Goal: Transaction & Acquisition: Purchase product/service

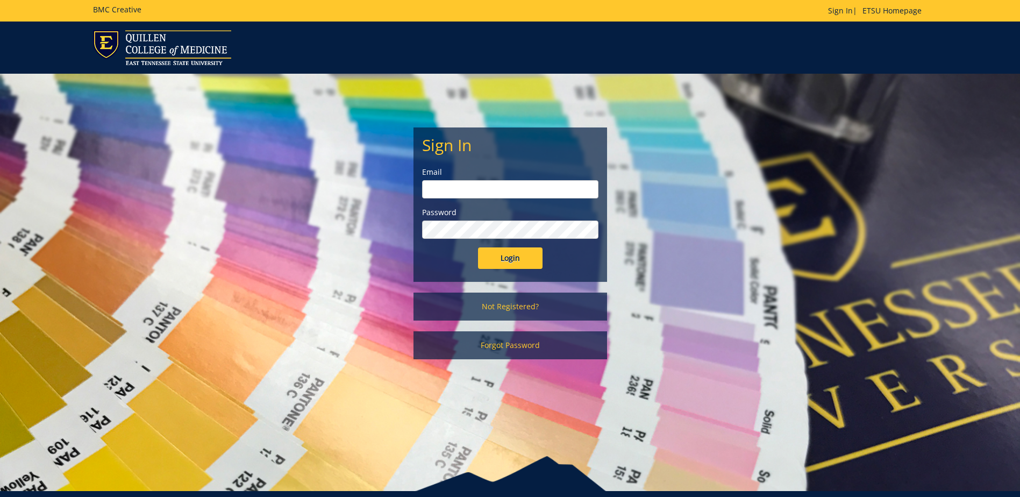
type input "canterw@etsu.edu"
click at [520, 261] on input "Login" at bounding box center [510, 258] width 65 height 22
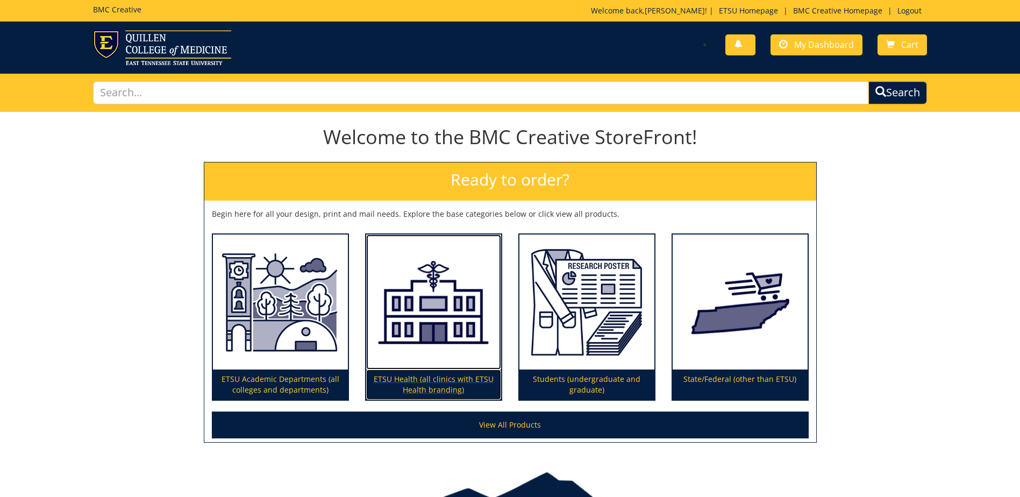
click at [460, 338] on img at bounding box center [433, 302] width 135 height 136
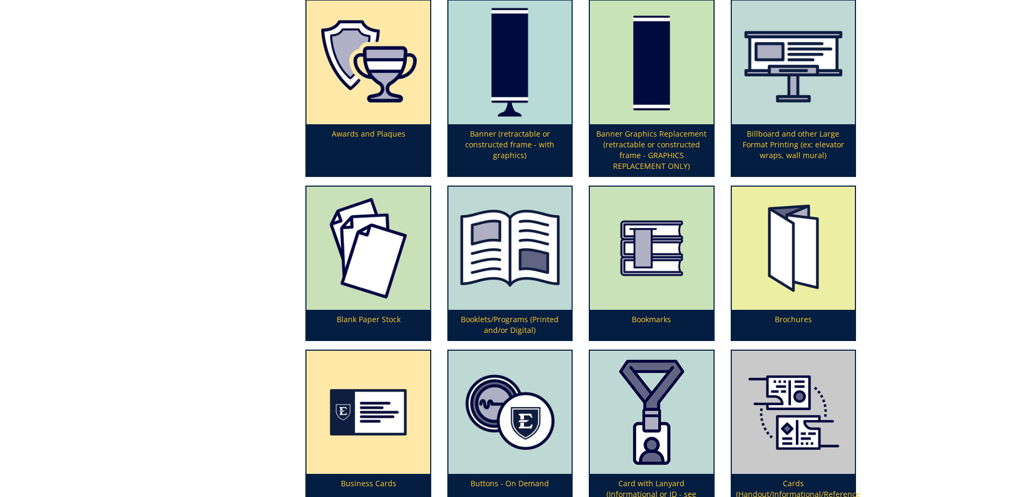
scroll to position [376, 0]
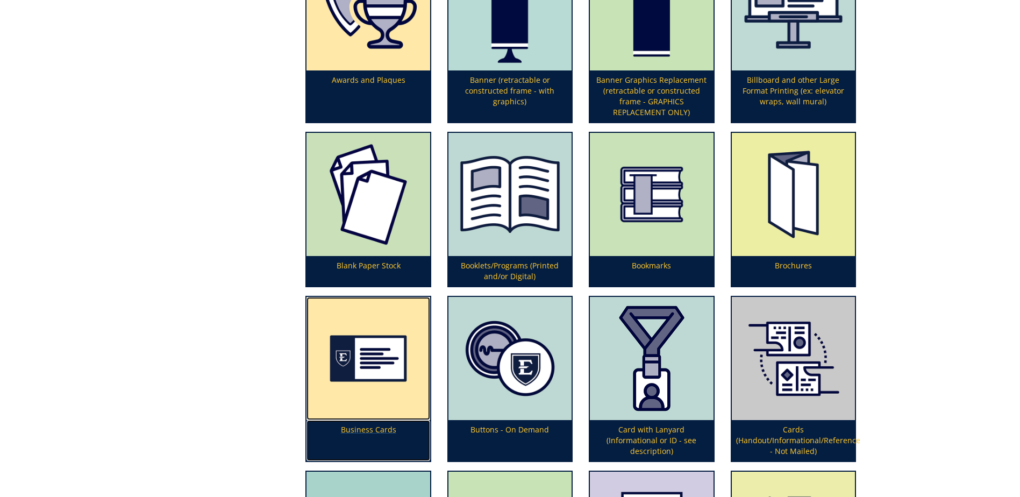
click at [373, 427] on p "Business Cards" at bounding box center [367, 440] width 123 height 41
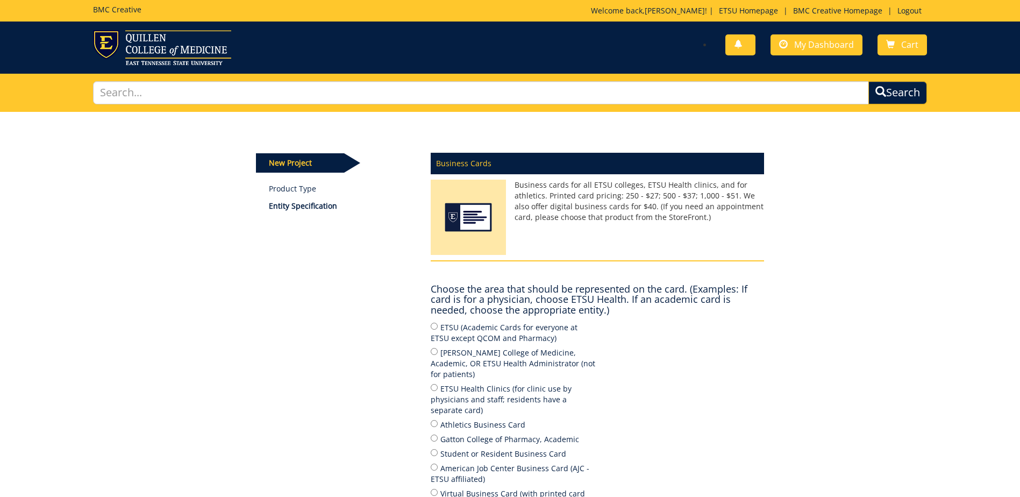
scroll to position [54, 0]
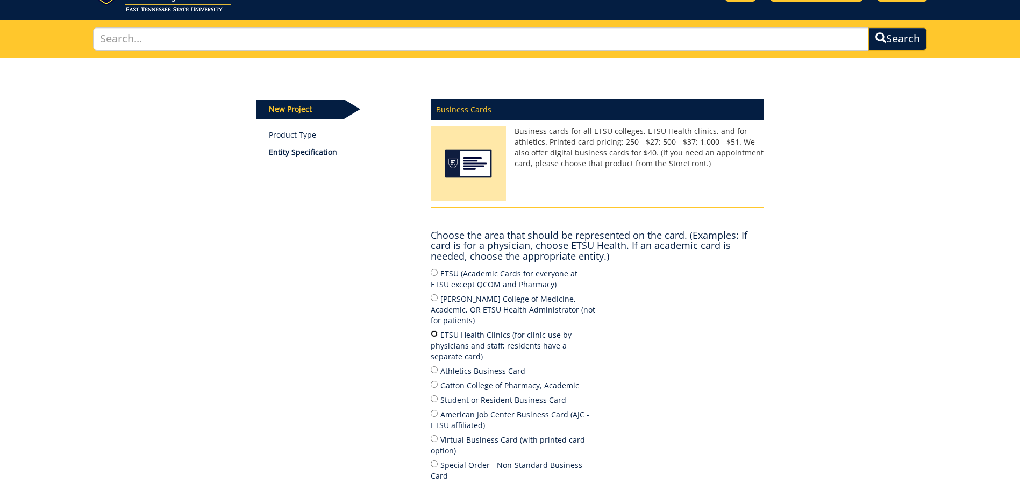
click at [433, 330] on input "ETSU Health Clinics (for clinic use by physicians and staff; residents have a s…" at bounding box center [434, 333] width 7 height 7
radio input "true"
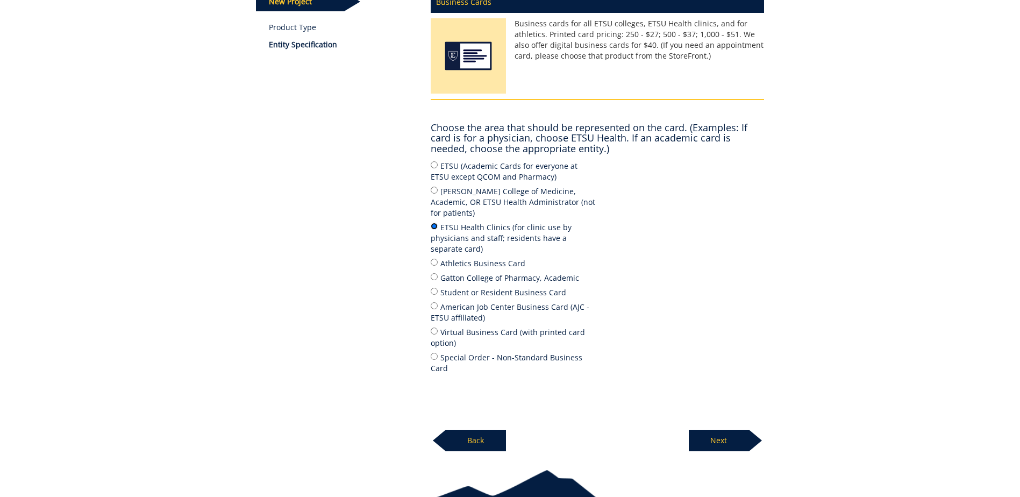
scroll to position [198, 0]
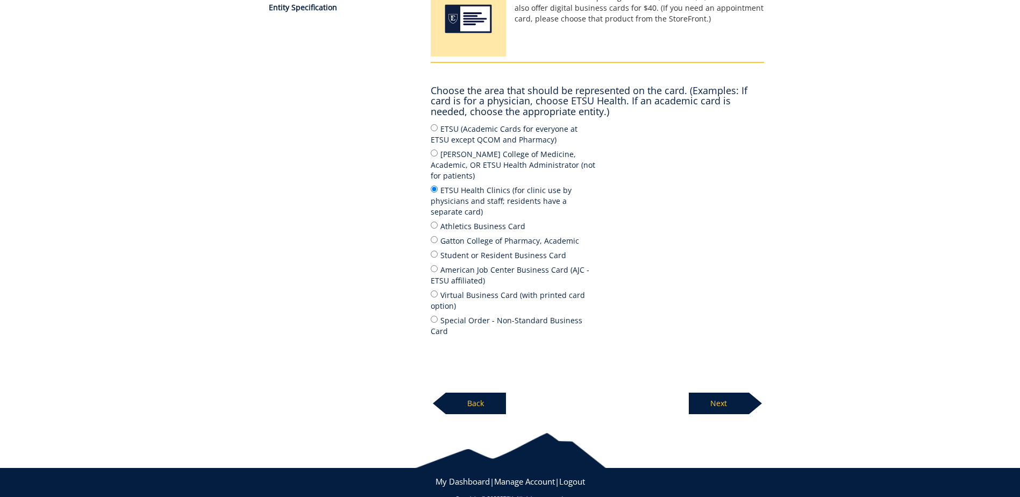
click at [739, 393] on p "Next" at bounding box center [719, 404] width 60 height 22
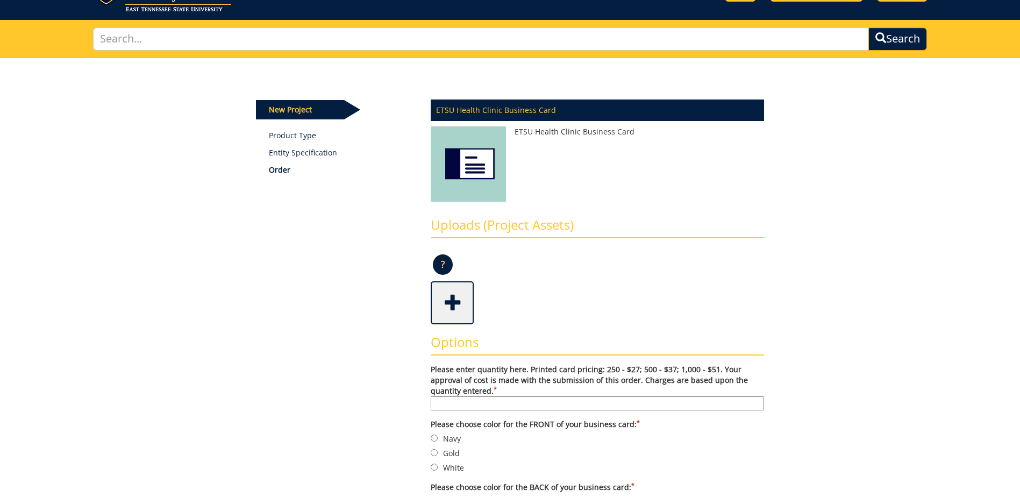
scroll to position [108, 0]
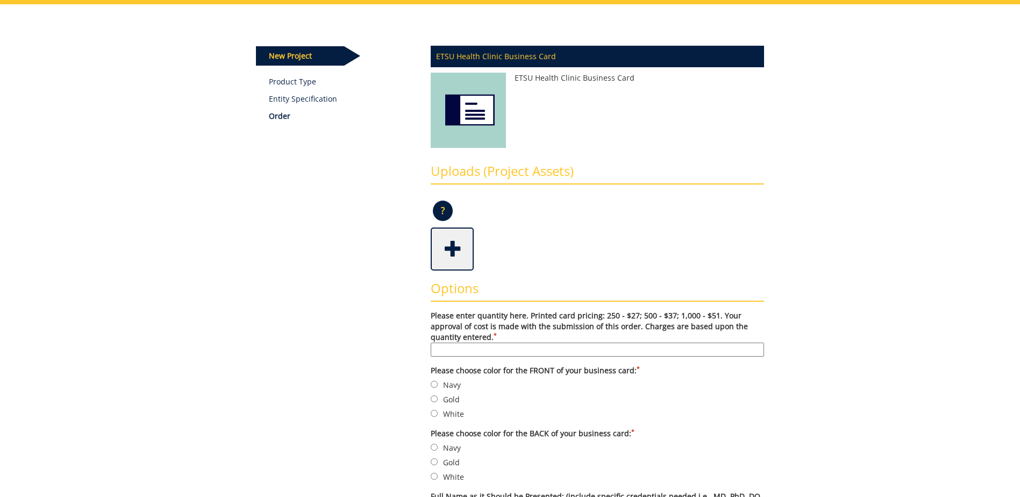
click at [452, 254] on span at bounding box center [453, 248] width 43 height 38
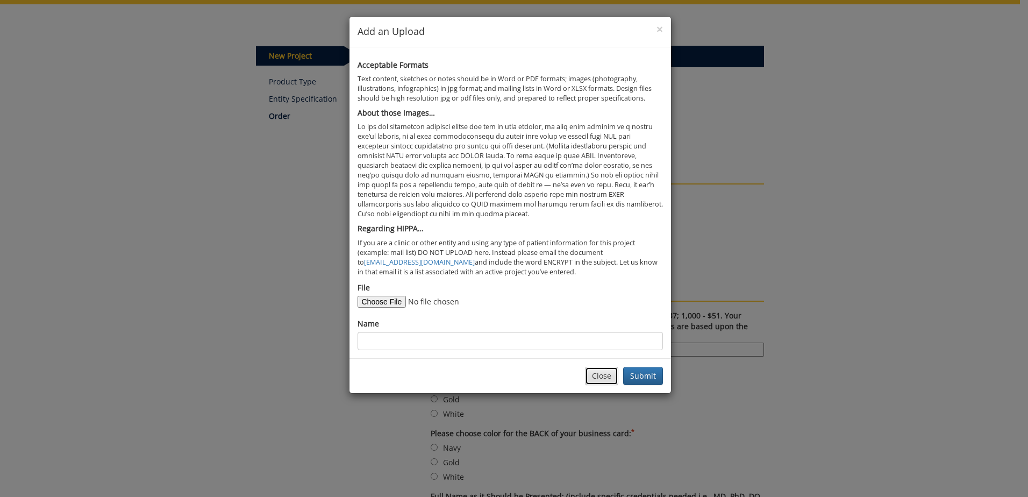
click at [600, 375] on button "Close" at bounding box center [601, 376] width 33 height 18
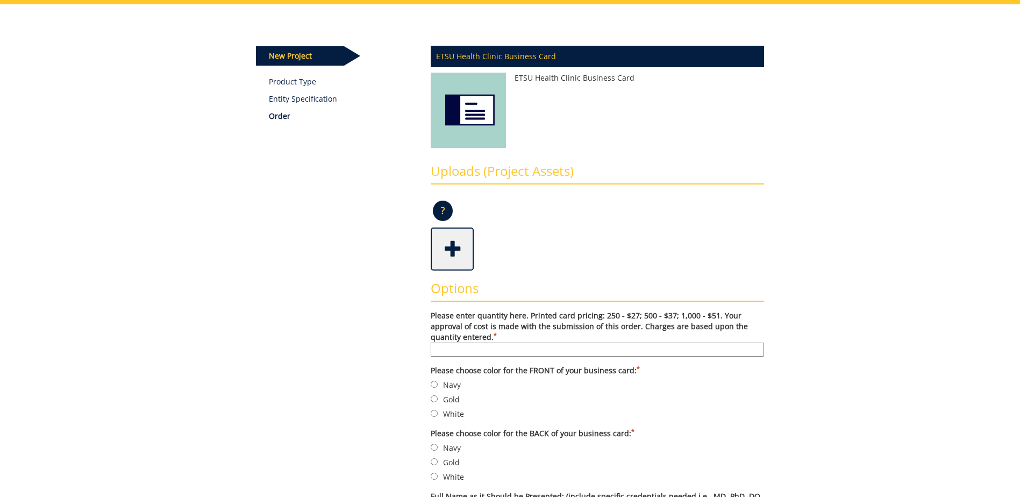
scroll to position [161, 0]
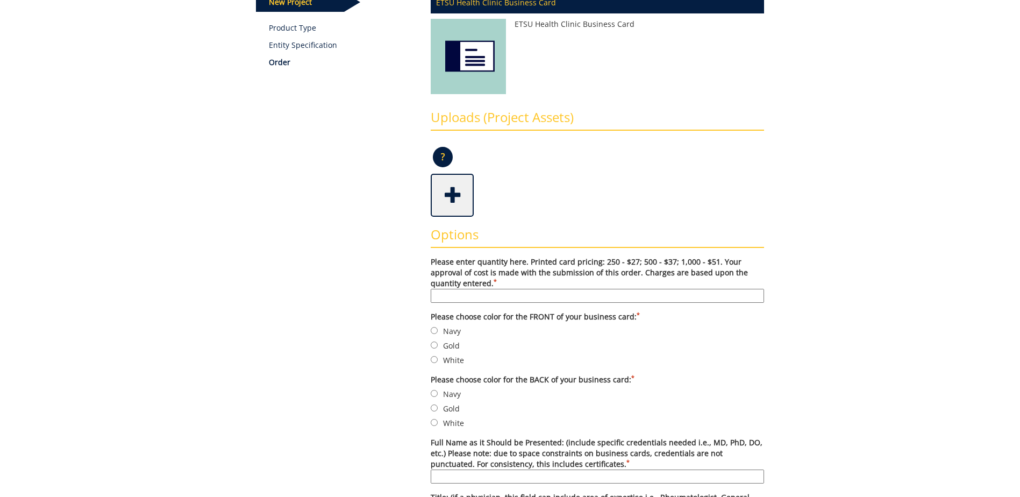
click at [475, 295] on input "Please enter quantity here. Printed card pricing: 250 - $27; 500 - $37; 1,000 -…" at bounding box center [597, 296] width 333 height 14
type input "250"
type input "[PERSON_NAME], CNA"
type input "[MEDICAL_DATA] & TBCSP Coordinator"
type input "[GEOGRAPHIC_DATA]; [STREET_ADDRESS]; Phone: [PHONE_NUMBER]; Fax: [PHONE_NUMBER]…"
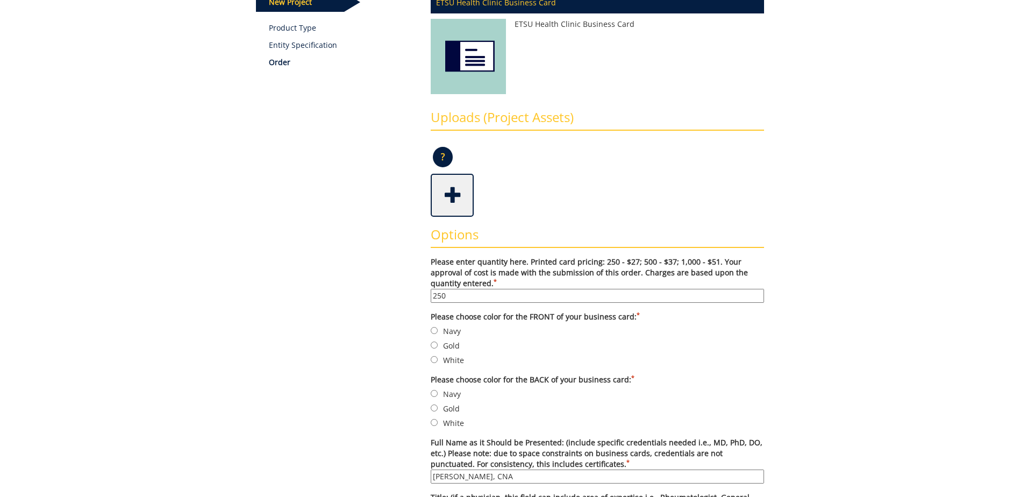
type input "[URL][DOMAIN_NAME]"
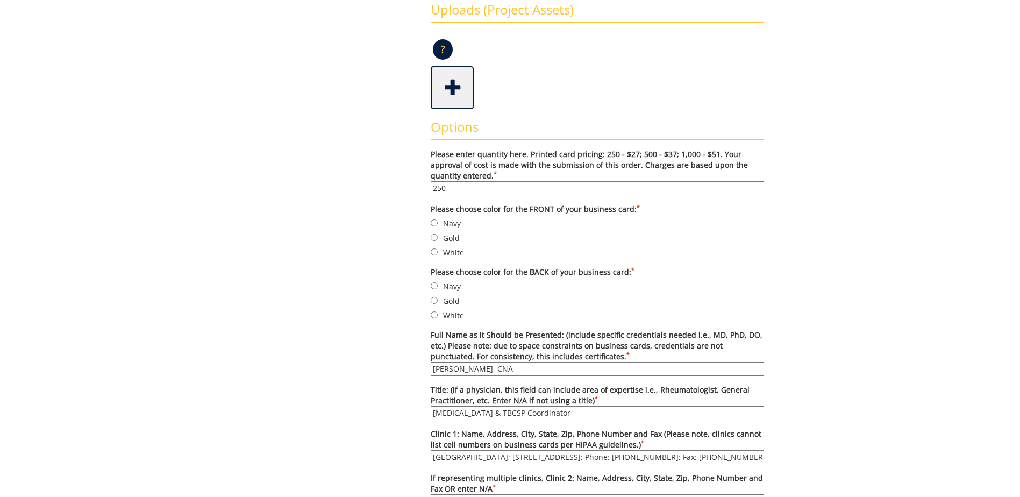
scroll to position [323, 0]
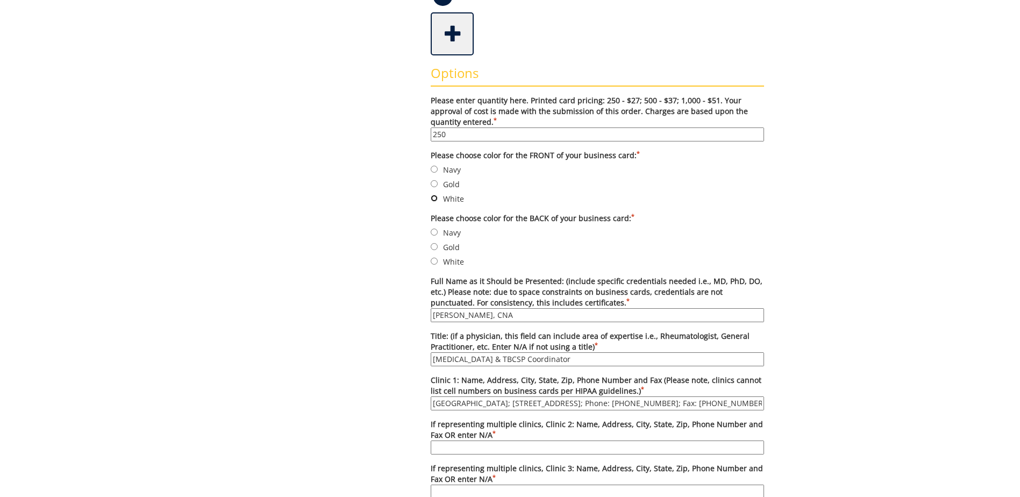
click at [433, 198] on input "White" at bounding box center [434, 198] width 7 height 7
radio input "true"
click at [434, 233] on input "Navy" at bounding box center [434, 232] width 7 height 7
radio input "true"
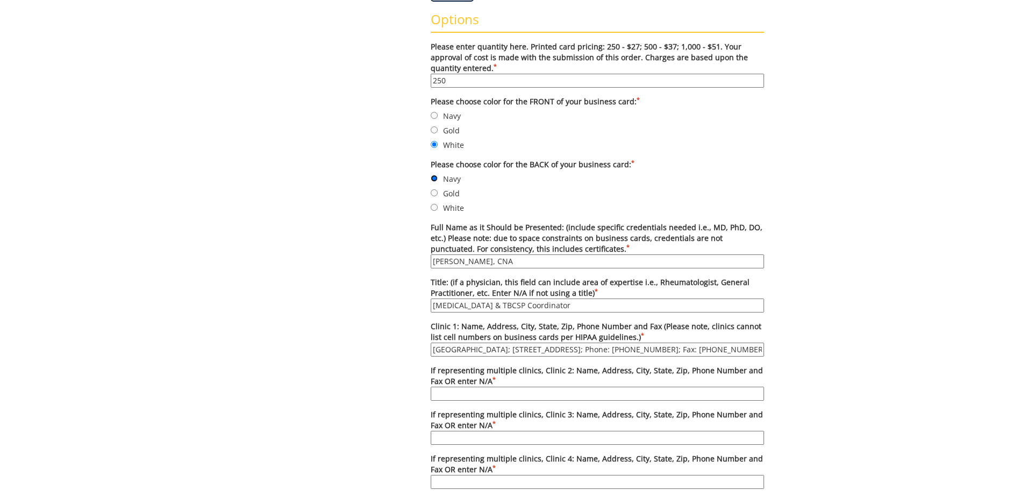
scroll to position [430, 0]
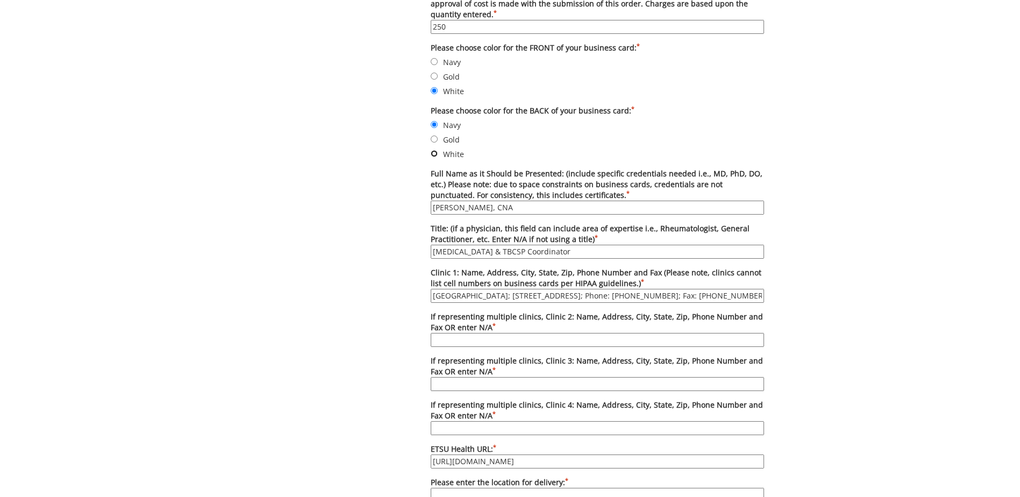
click at [432, 156] on input "White" at bounding box center [434, 153] width 7 height 7
radio input "true"
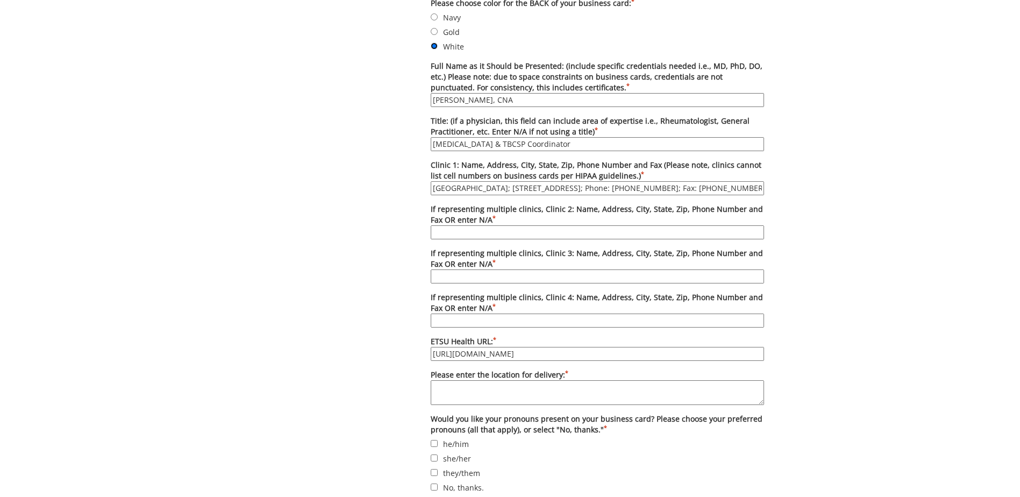
scroll to position [591, 0]
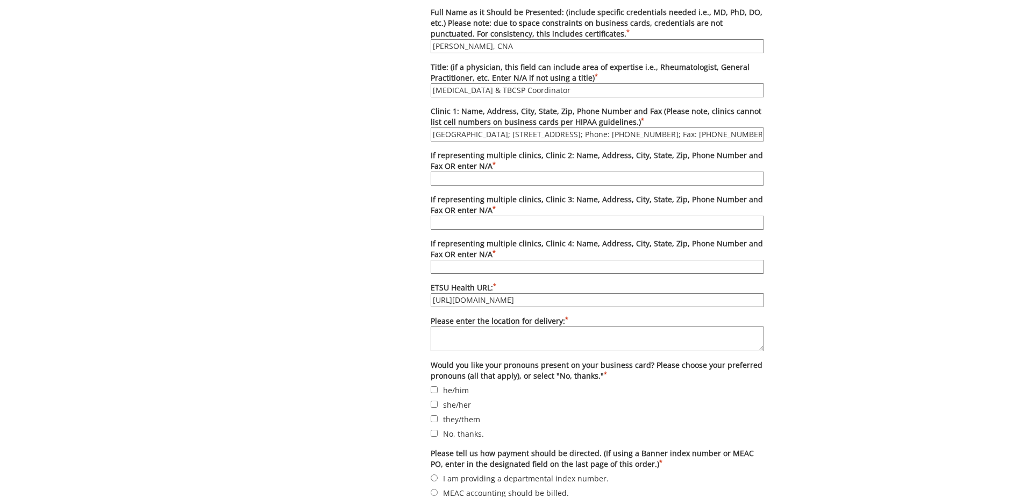
click at [473, 179] on input "If representing multiple clinics, Clinic 2: Name, Address, City, State, Zip, Ph…" at bounding box center [597, 179] width 333 height 14
type input "N/A"
click at [482, 220] on input "If representing multiple clinics, Clinic 3: Name, Address, City, State, Zip, Ph…" at bounding box center [597, 223] width 333 height 14
type input "N/A"
click at [480, 265] on input "If representing multiple clinics, Clinic 4: Name, Address, City, State, Zip, Ph…" at bounding box center [597, 267] width 333 height 14
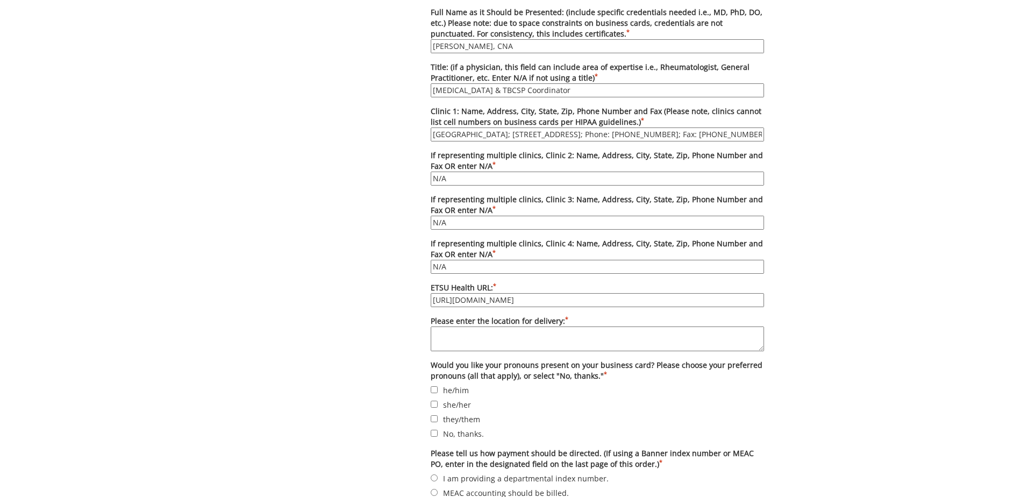
type input "N/A"
click at [483, 343] on textarea "Please enter the location for delivery: *" at bounding box center [597, 338] width 333 height 25
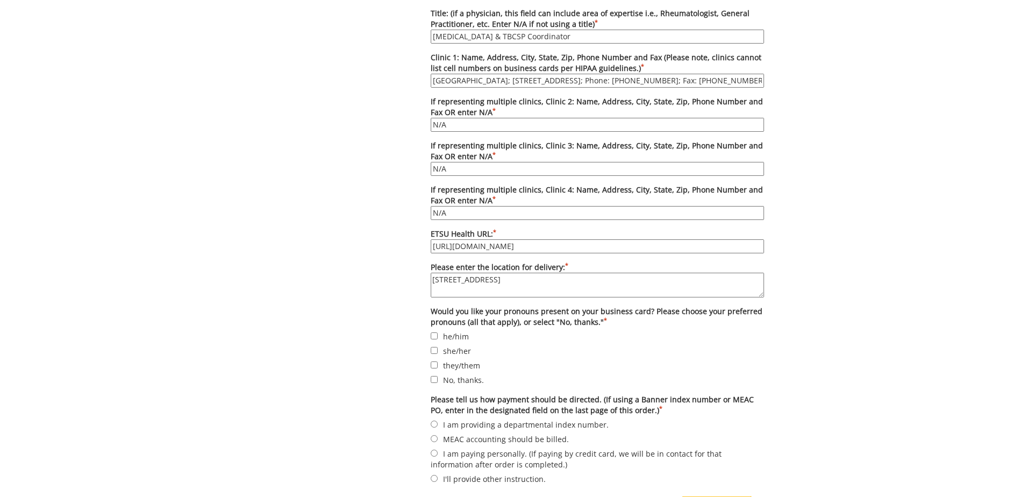
scroll to position [699, 0]
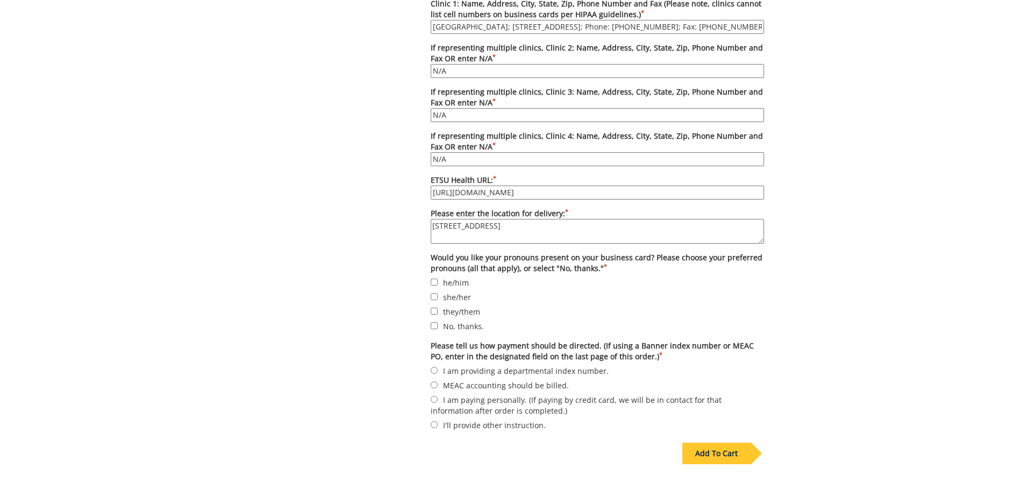
type textarea "[STREET_ADDRESS]"
click at [437, 282] on input "he/him" at bounding box center [434, 282] width 7 height 7
checkbox input "true"
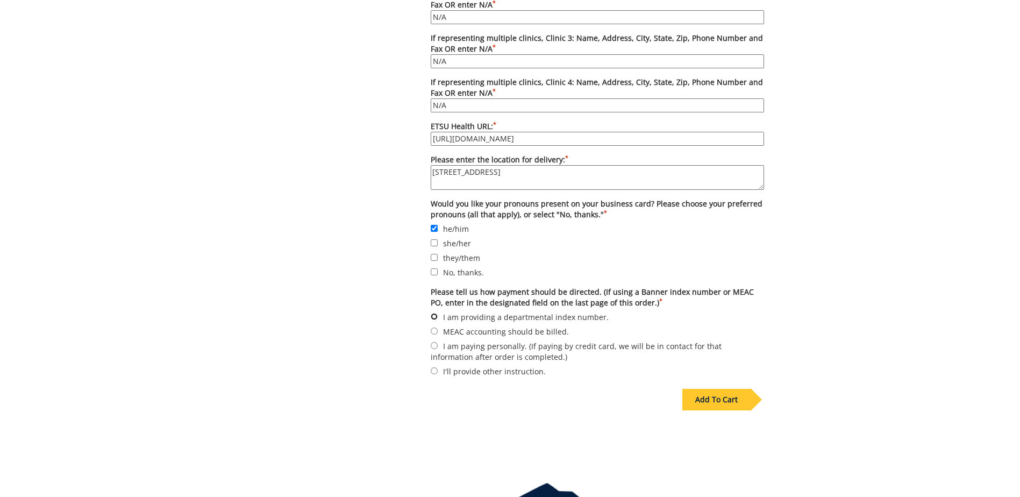
click at [437, 316] on input "I am providing a departmental index number." at bounding box center [434, 316] width 7 height 7
radio input "true"
click at [723, 398] on div "Add To Cart" at bounding box center [716, 400] width 68 height 22
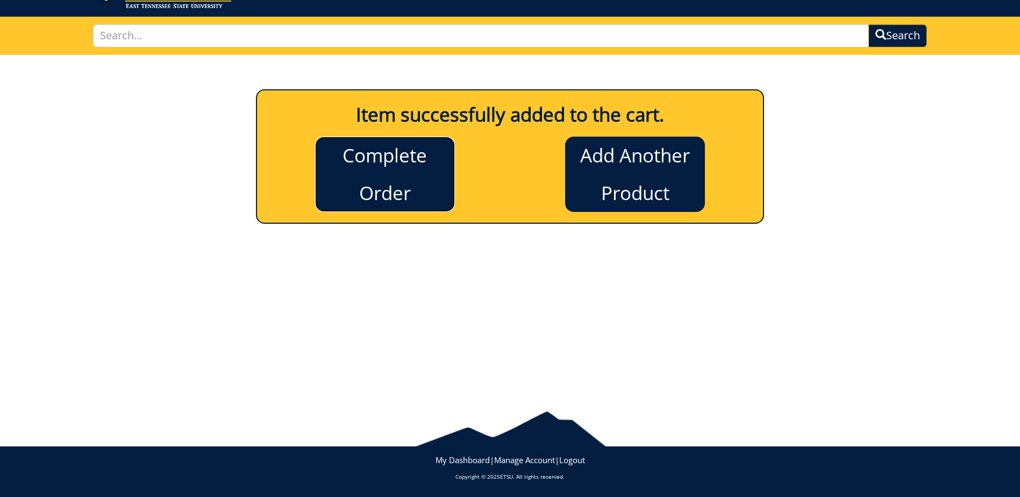
click at [390, 175] on link "Complete Order" at bounding box center [385, 174] width 140 height 75
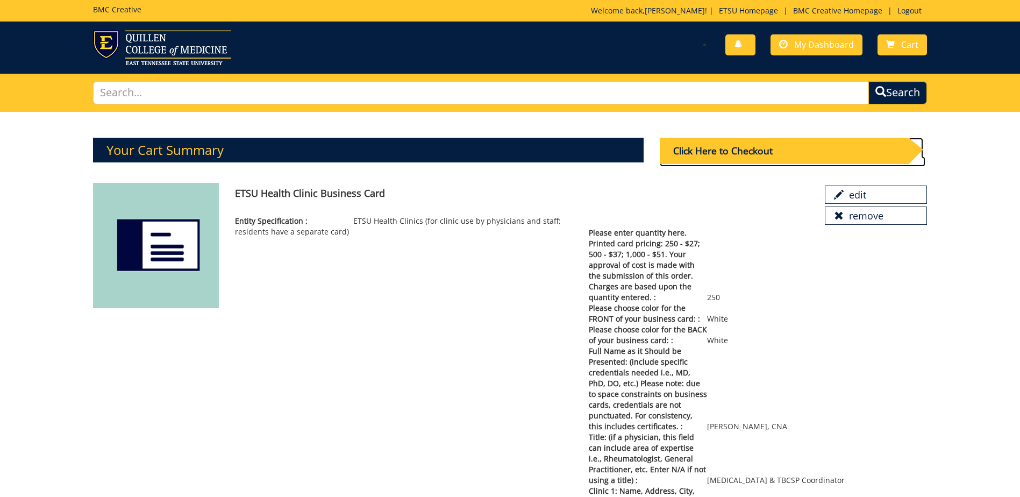
click at [743, 154] on div "Click Here to Checkout" at bounding box center [784, 151] width 248 height 26
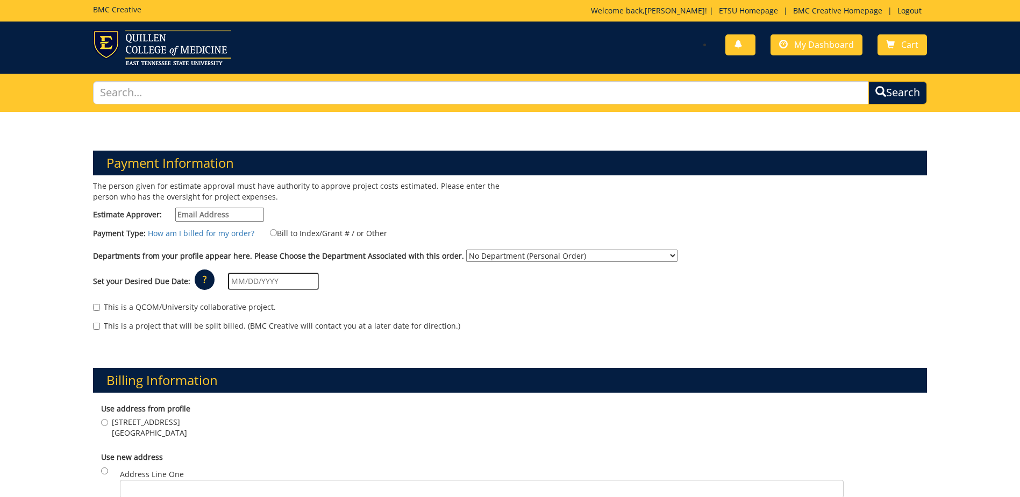
click at [221, 213] on input "Estimate Approver:" at bounding box center [219, 215] width 89 height 14
type input "[PERSON_NAME]"
drag, startPoint x: 208, startPoint y: 214, endPoint x: 145, endPoint y: 216, distance: 62.9
click at [145, 216] on label "Estimate Approver: smith" at bounding box center [178, 215] width 171 height 14
paste input "SMITHVM1@mail.etsu.edu"
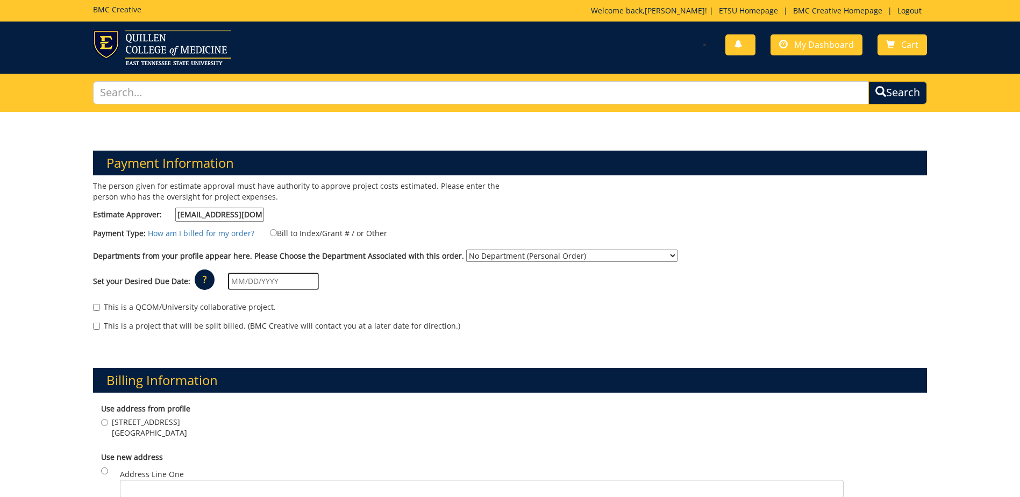
scroll to position [0, 6]
click at [232, 216] on input "SMITHVM1@mail.etsu.edu" at bounding box center [219, 215] width 89 height 14
type input "SMITHVM1@etsu.edu"
click at [270, 232] on input "Bill to Index/Grant # / or Other" at bounding box center [273, 232] width 7 height 7
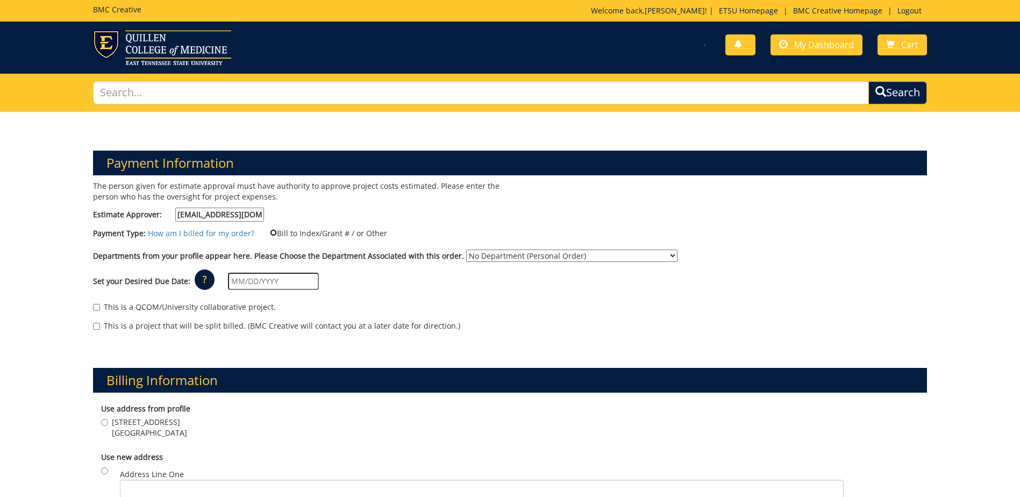
radio input "true"
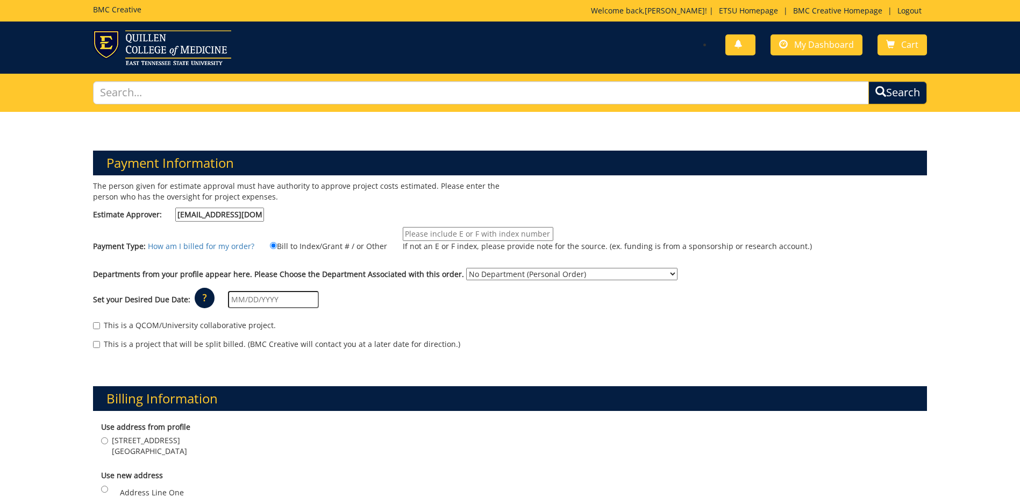
click at [507, 276] on select "No Department (Personal Order) Other ETSU Health - Johnson City Community Healt…" at bounding box center [571, 274] width 211 height 12
select select "266"
click at [466, 268] on select "No Department (Personal Order) Other ETSU Health - Johnson City Community Healt…" at bounding box center [571, 274] width 211 height 12
click at [274, 299] on input "text" at bounding box center [273, 299] width 91 height 17
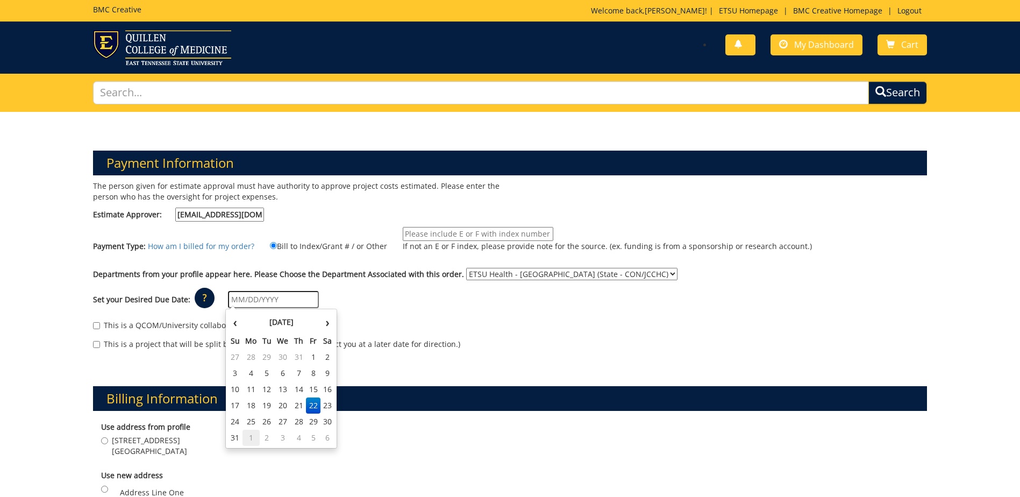
click at [252, 442] on td "1" at bounding box center [251, 438] width 17 height 16
type input "09/01/2025"
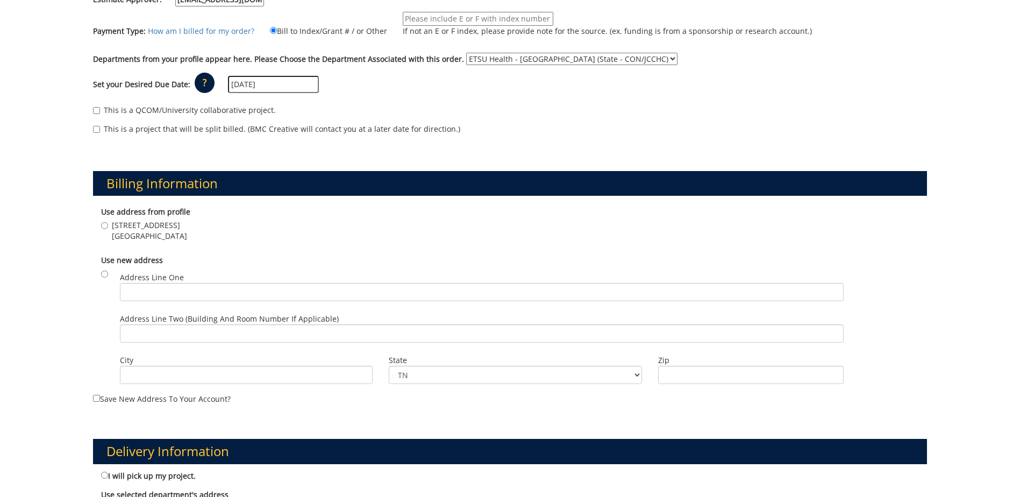
scroll to position [269, 0]
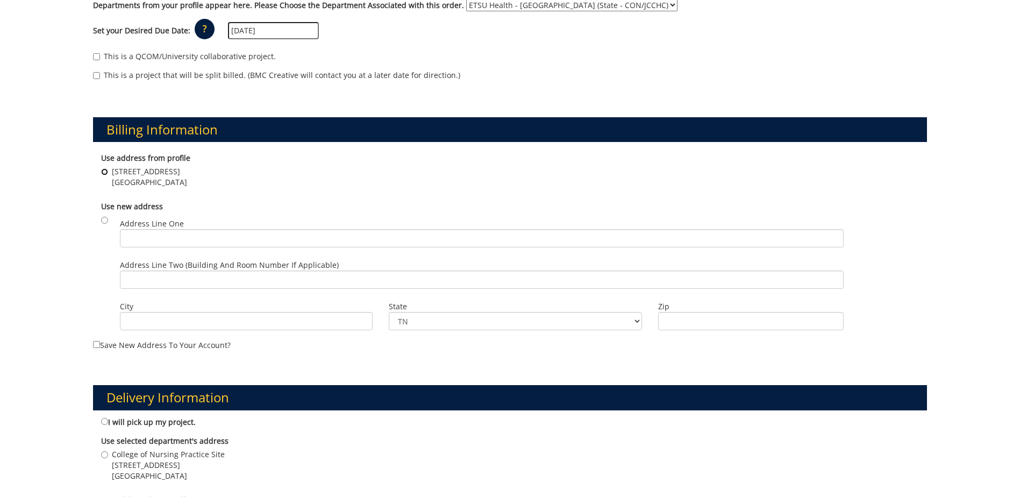
click at [104, 172] on input "2151 Century Lane Johnson City , TN 37604" at bounding box center [104, 171] width 7 height 7
radio input "true"
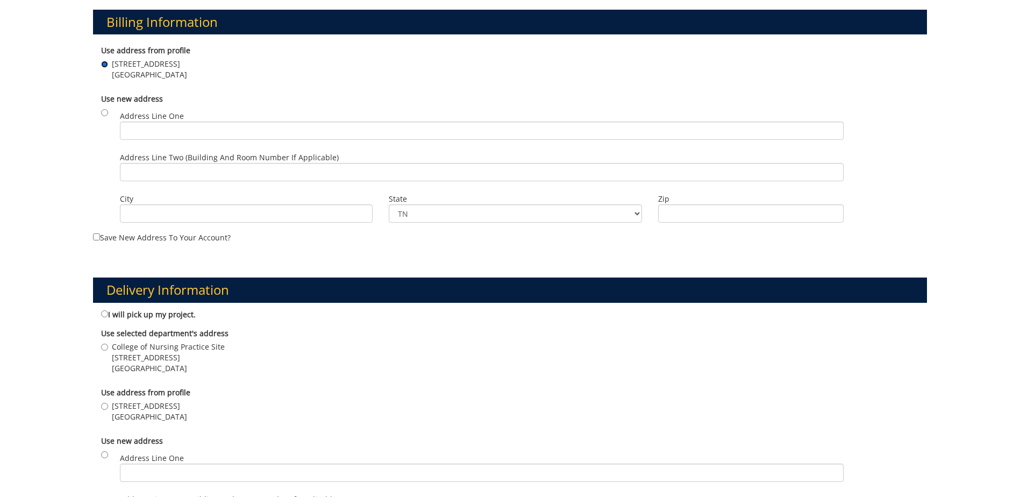
scroll to position [430, 0]
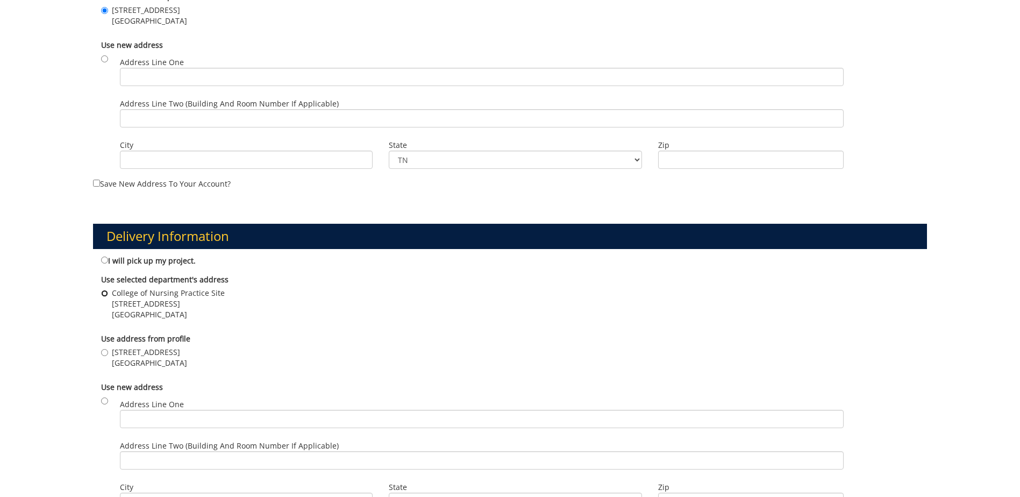
click at [105, 293] on input "College of Nursing Practice Site 2151 Century Lane Johnson City , TN 37604" at bounding box center [104, 293] width 7 height 7
radio input "true"
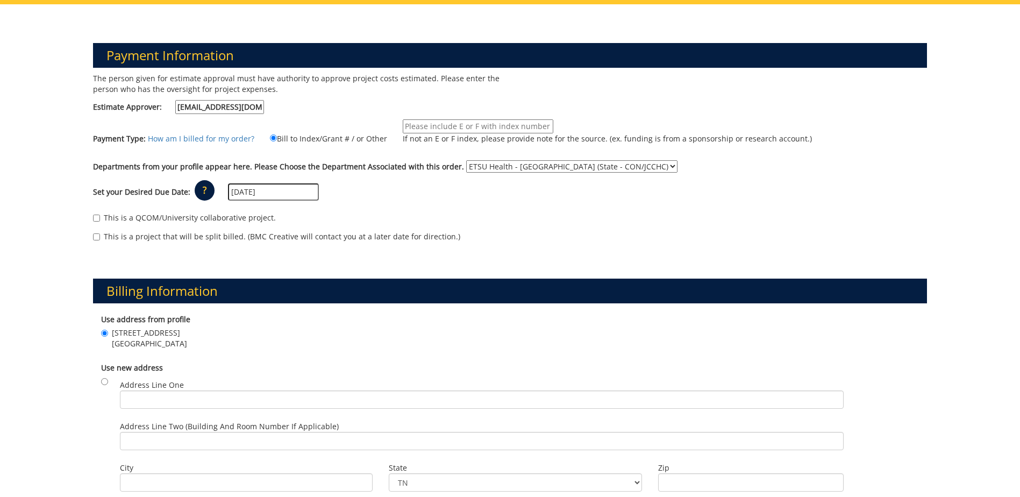
scroll to position [0, 0]
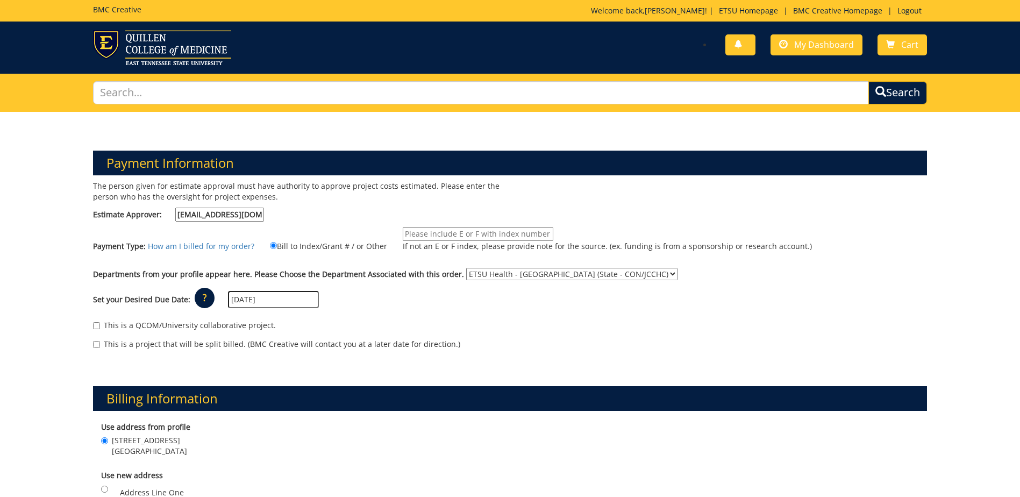
click at [422, 231] on input "If not an E or F index, please provide note for the source. (ex. funding is fro…" at bounding box center [478, 234] width 151 height 14
click at [648, 202] on div "The person given for estimate approval must have authority to approve project c…" at bounding box center [510, 271] width 850 height 180
click at [216, 213] on input "SMITHVM1@etsu.edu" at bounding box center [219, 215] width 89 height 14
paste input "QUEENM@mail.etsu.edu"
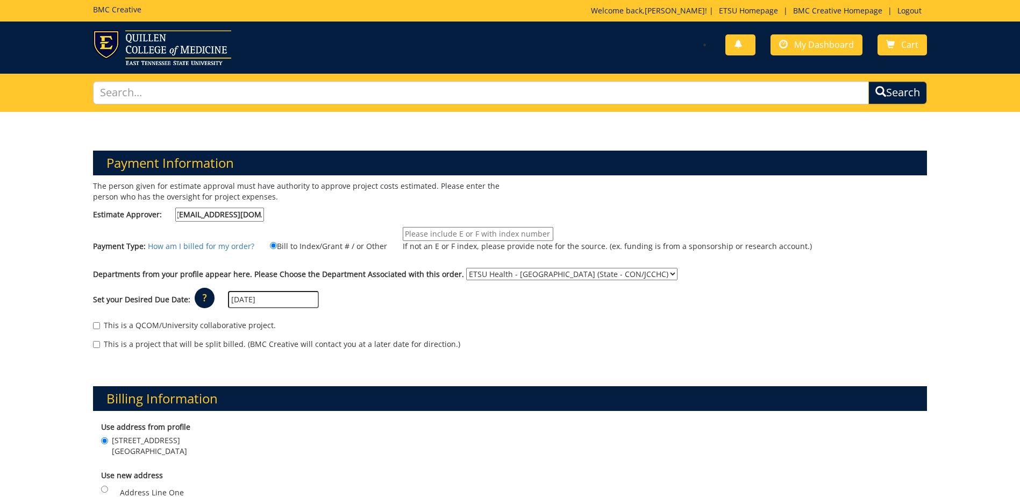
drag, startPoint x: 244, startPoint y: 213, endPoint x: 251, endPoint y: 213, distance: 7.0
type input "QUEENM@etsu.edu"
click at [329, 216] on div "The person given for estimate approval must have authority to approve project c…" at bounding box center [297, 204] width 425 height 46
click at [821, 49] on span "My Dashboard" at bounding box center [824, 45] width 60 height 12
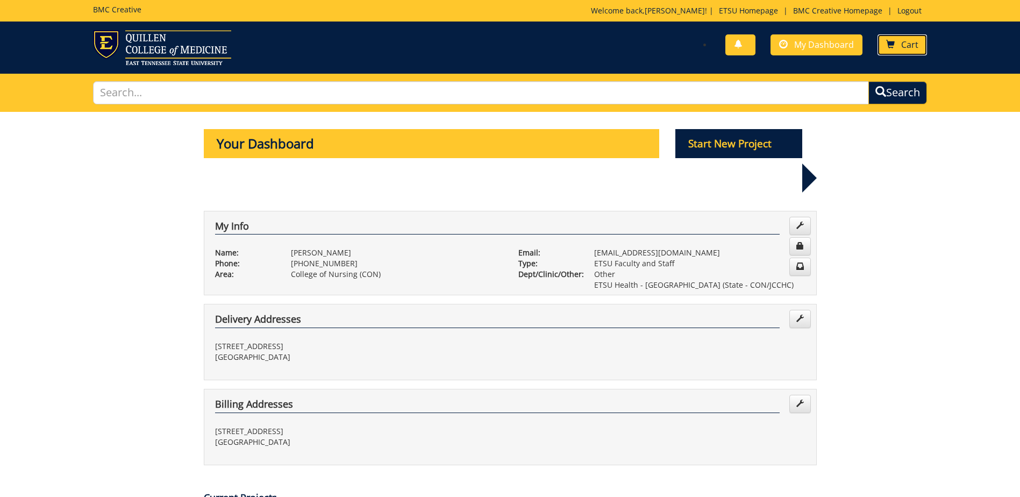
click at [892, 49] on span at bounding box center [890, 44] width 9 height 9
